Goal: Task Accomplishment & Management: Use online tool/utility

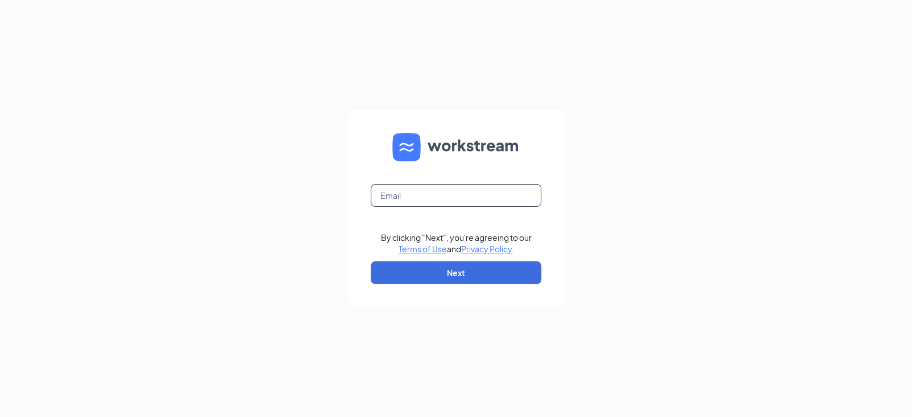
click at [442, 194] on input "text" at bounding box center [456, 195] width 171 height 23
type input "jj764@ihcrew.com"
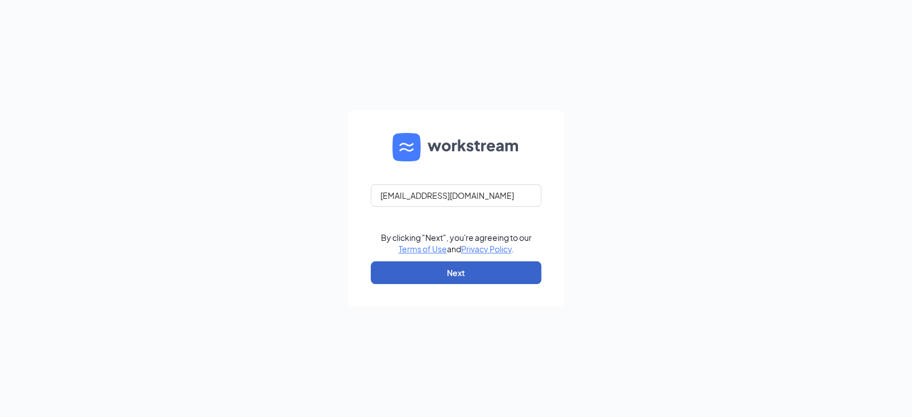
click at [430, 278] on button "Next" at bounding box center [456, 273] width 171 height 23
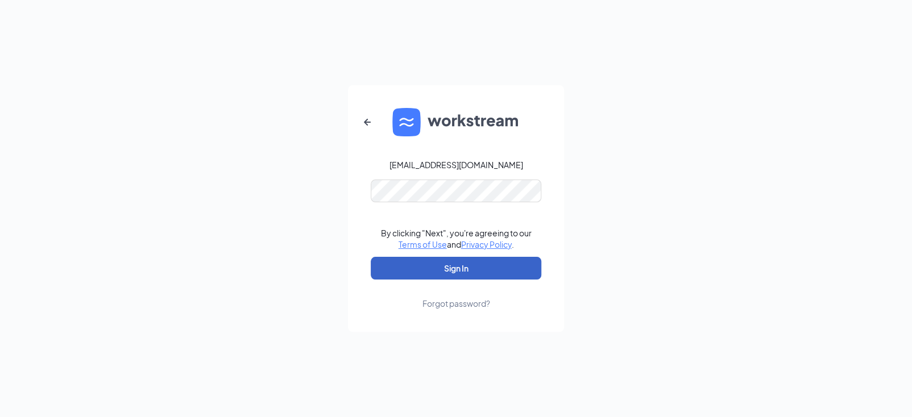
click at [442, 267] on button "Sign In" at bounding box center [456, 268] width 171 height 23
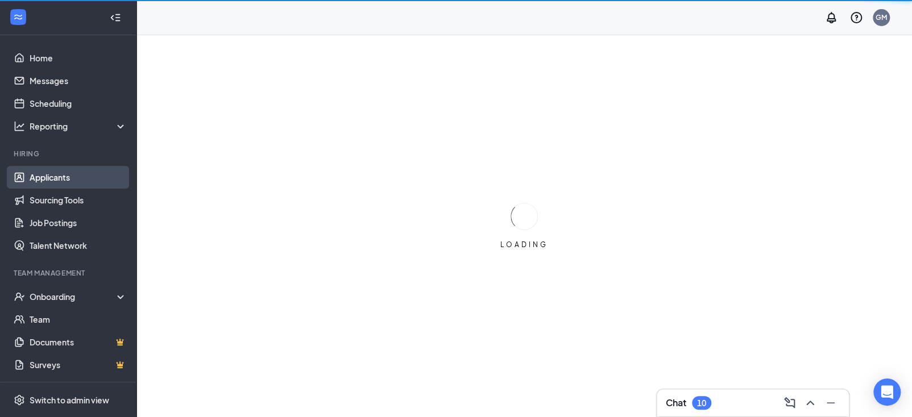
click at [45, 175] on link "Applicants" at bounding box center [78, 177] width 97 height 23
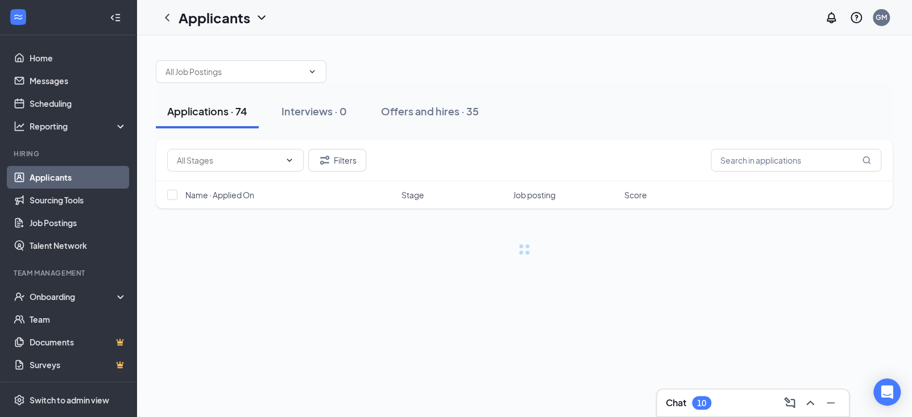
click at [47, 178] on link "Applicants" at bounding box center [78, 177] width 97 height 23
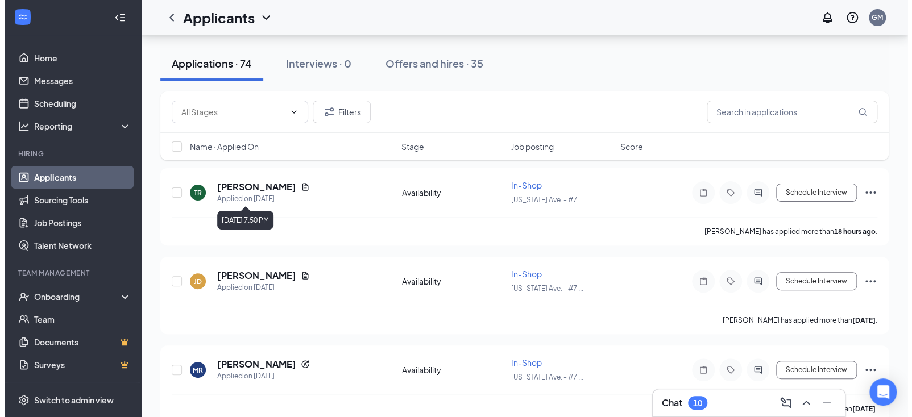
scroll to position [170, 0]
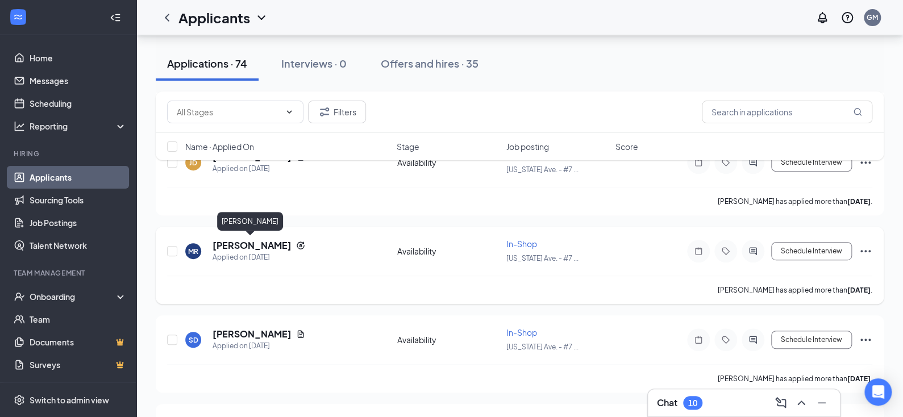
click at [255, 240] on h5 "[PERSON_NAME]" at bounding box center [252, 245] width 79 height 13
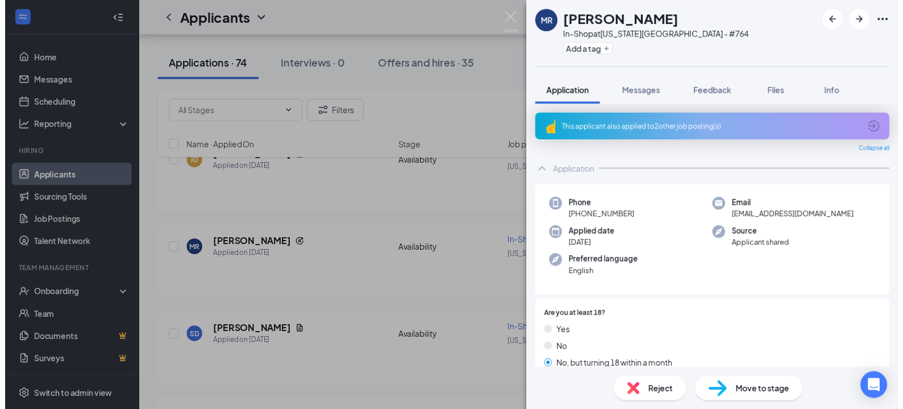
scroll to position [57, 0]
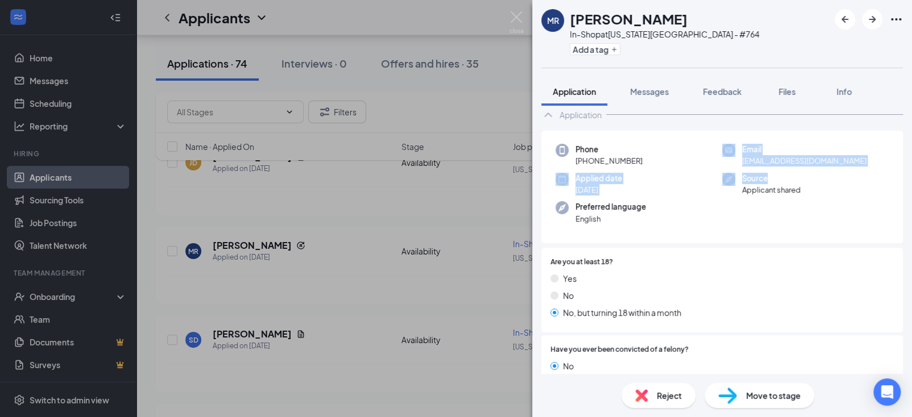
drag, startPoint x: 732, startPoint y: 157, endPoint x: 740, endPoint y: 161, distance: 8.7
click at [824, 166] on div "Email [EMAIL_ADDRESS][DOMAIN_NAME]" at bounding box center [805, 155] width 167 height 23
click at [711, 169] on div "Phone [PHONE_NUMBER] Email [EMAIL_ADDRESS][DOMAIN_NAME] Applied date [DATE] Sou…" at bounding box center [722, 187] width 362 height 113
drag, startPoint x: 737, startPoint y: 158, endPoint x: 817, endPoint y: 161, distance: 80.2
click at [817, 161] on div "Email [EMAIL_ADDRESS][DOMAIN_NAME]" at bounding box center [805, 155] width 167 height 23
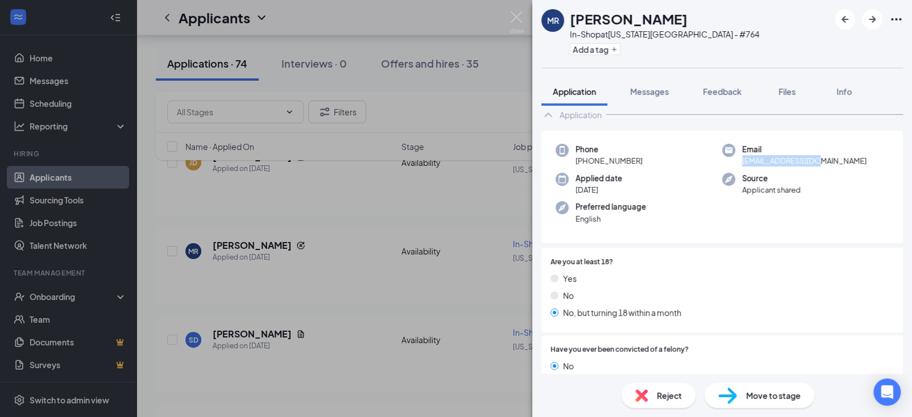
copy span "[EMAIL_ADDRESS][DOMAIN_NAME]"
click at [514, 18] on img at bounding box center [516, 22] width 14 height 22
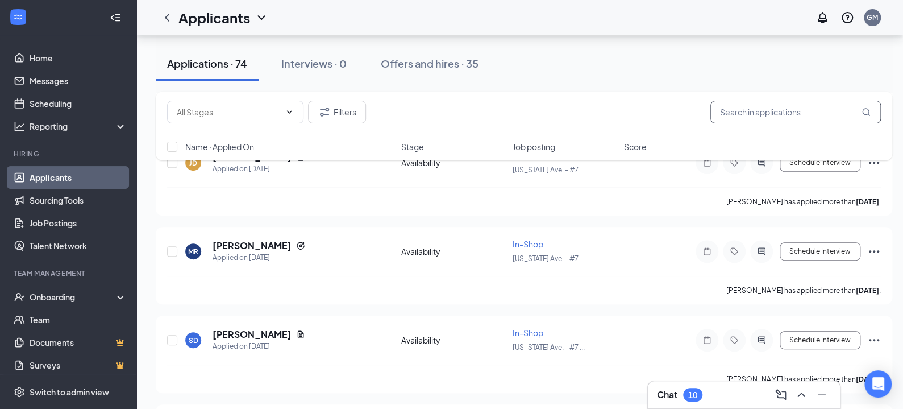
click at [757, 111] on input "text" at bounding box center [796, 112] width 171 height 23
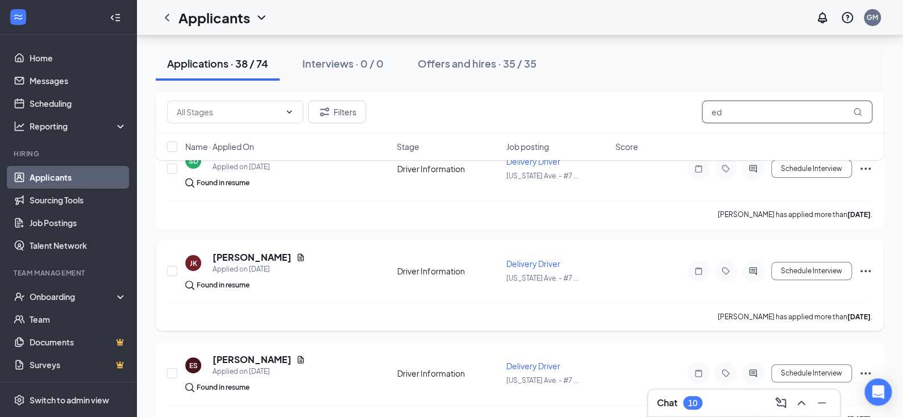
scroll to position [2274, 0]
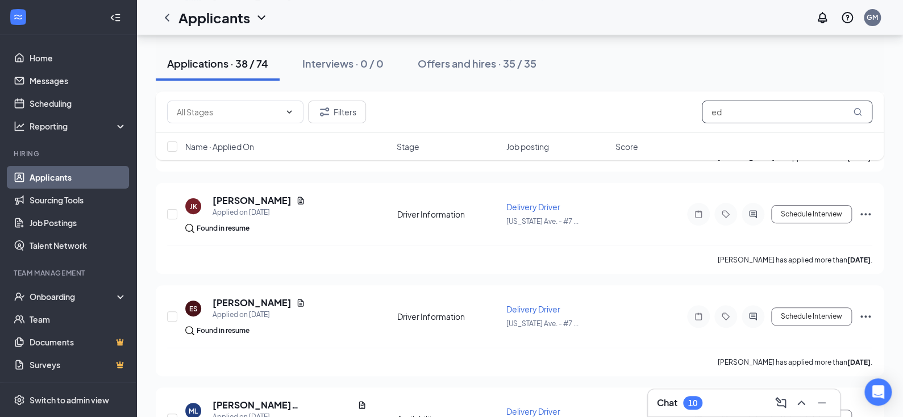
click at [784, 119] on input "ed" at bounding box center [787, 112] width 171 height 23
type input "e"
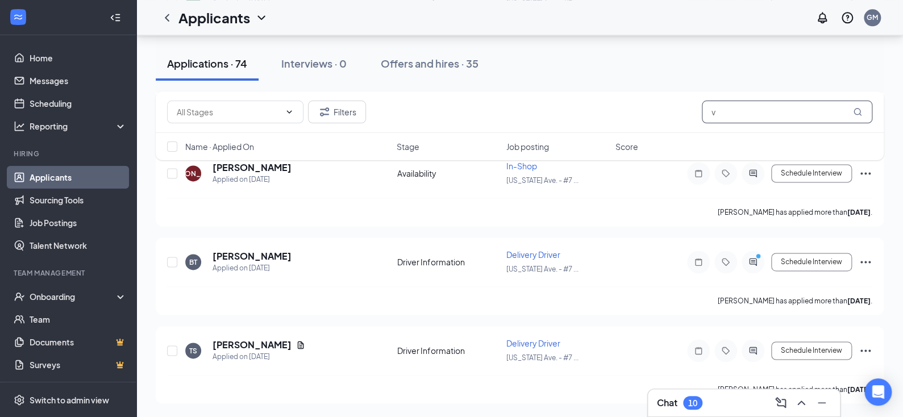
scroll to position [683, 0]
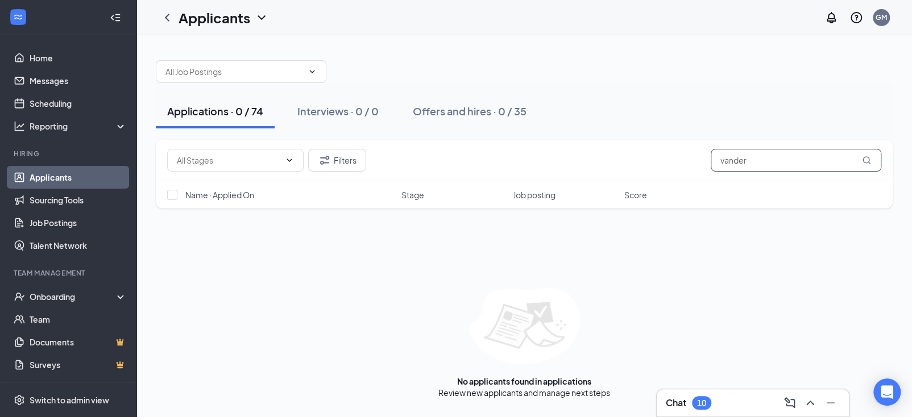
type input "vander"
